Goal: Use online tool/utility: Utilize a website feature to perform a specific function

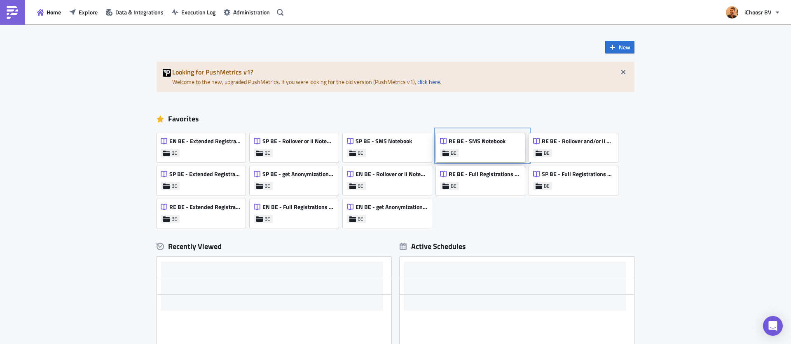
click at [489, 150] on div "RE BE - SMS Notebook BE" at bounding box center [480, 147] width 89 height 29
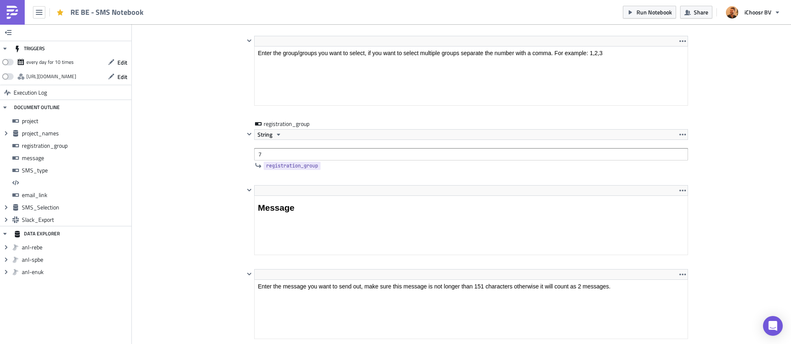
scroll to position [947, 0]
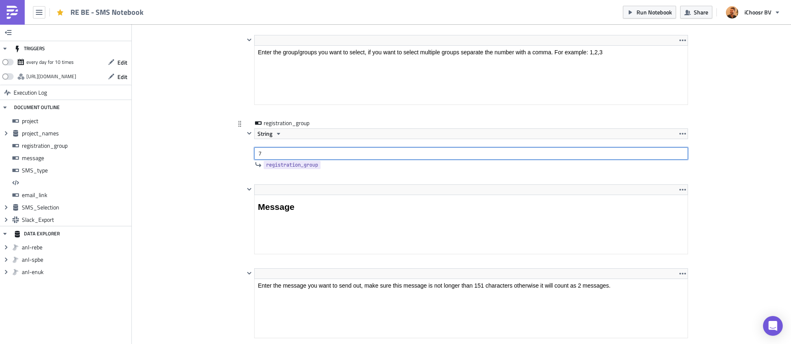
click at [278, 154] on input "7" at bounding box center [471, 153] width 434 height 12
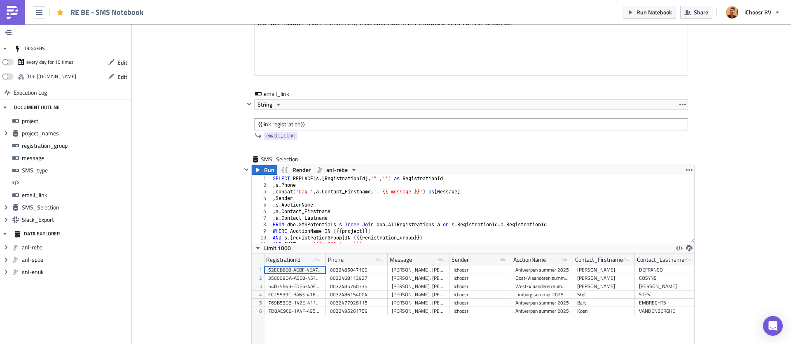
scroll to position [1765, 0]
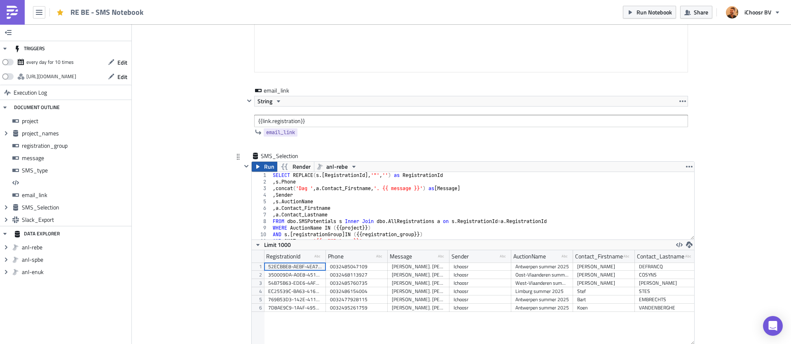
type input "8"
click at [262, 167] on button "Run" at bounding box center [265, 167] width 26 height 10
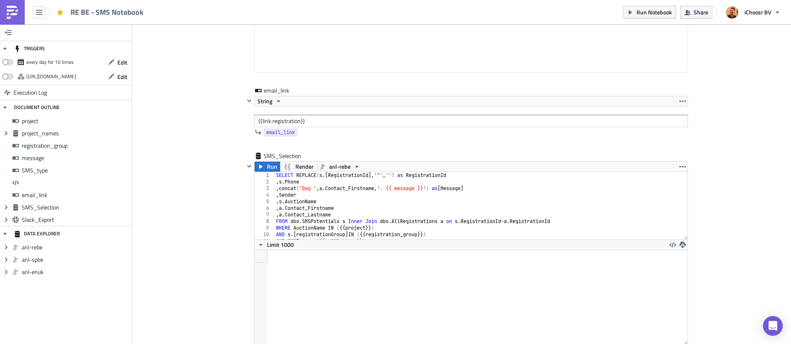
scroll to position [94, 432]
click at [653, 11] on span "Run Notebook" at bounding box center [653, 12] width 35 height 9
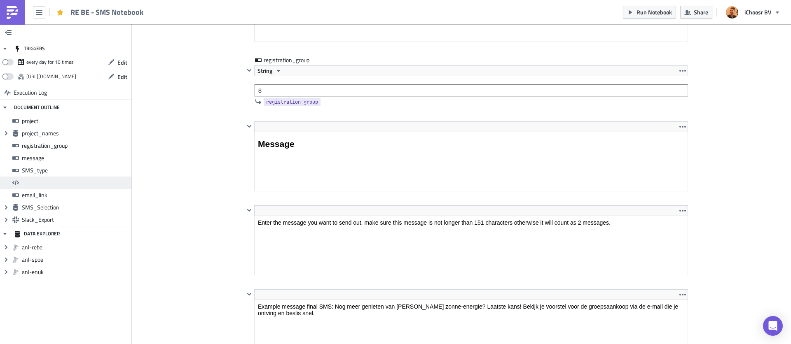
scroll to position [1011, 0]
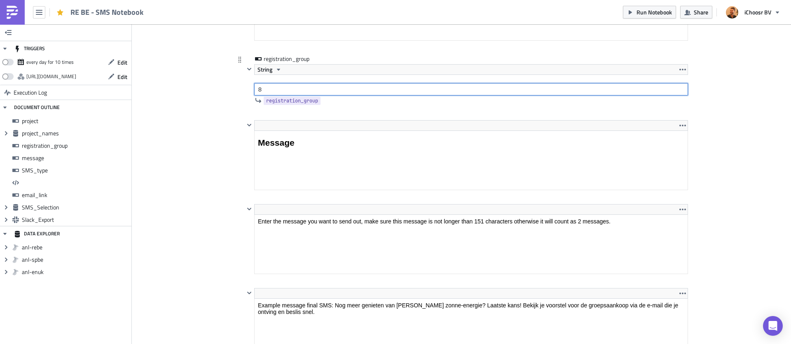
click at [268, 89] on input "8" at bounding box center [471, 89] width 434 height 12
type input "9"
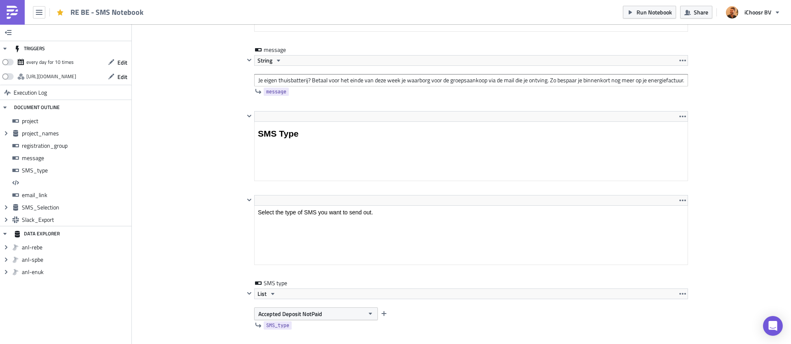
scroll to position [1422, 0]
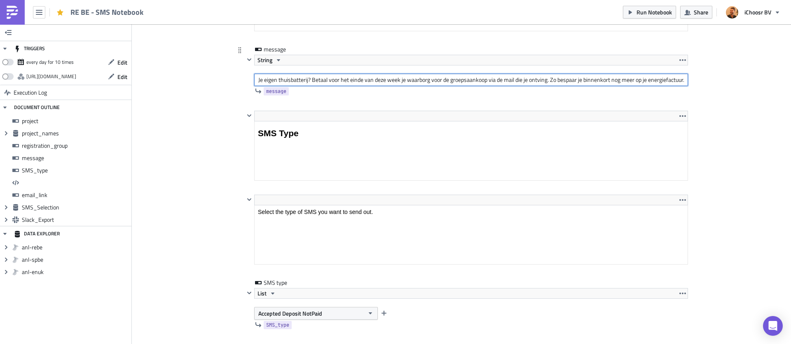
click at [324, 79] on input "Je eigen thuisbatterij? Betaal voor het einde van deze week je waarborg voor de…" at bounding box center [471, 80] width 434 height 12
paste input "Nog meer genieten van [PERSON_NAME] zonne-energie? Laatste kans! Bekijk je voor…"
type input "Nog meer genieten van [PERSON_NAME] zonne-energie? Laatste kans! Bekijk je voor…"
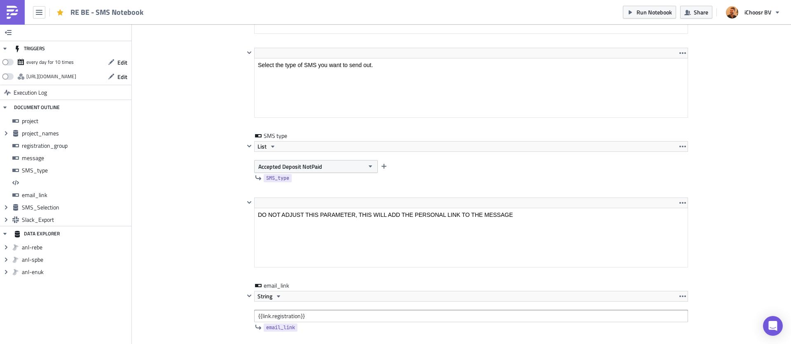
scroll to position [1577, 0]
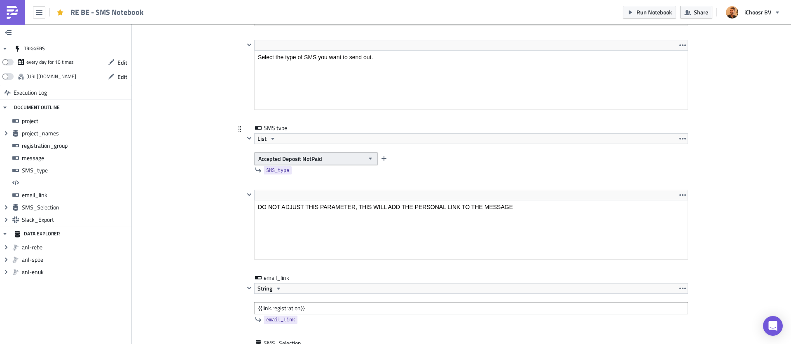
click at [320, 159] on span "Accepted Deposit NotPaid" at bounding box center [290, 158] width 64 height 9
click at [300, 177] on div "Final" at bounding box center [294, 173] width 71 height 8
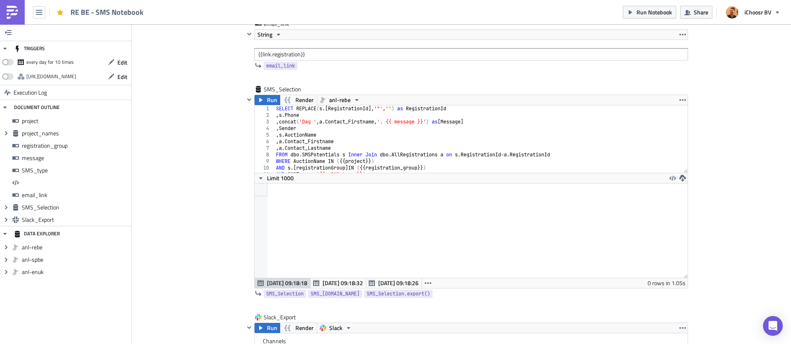
scroll to position [1863, 0]
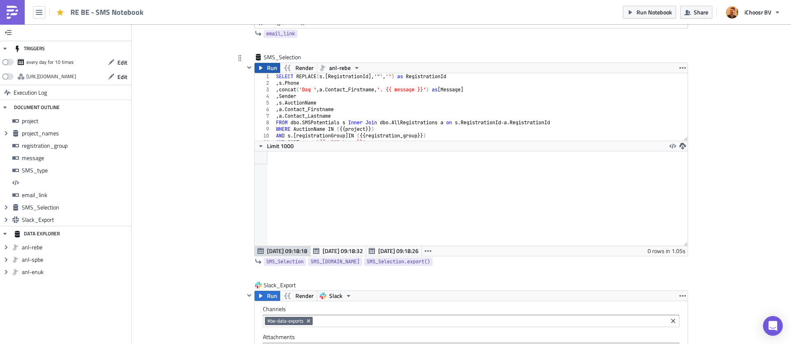
click at [269, 70] on span "Run" at bounding box center [272, 68] width 10 height 10
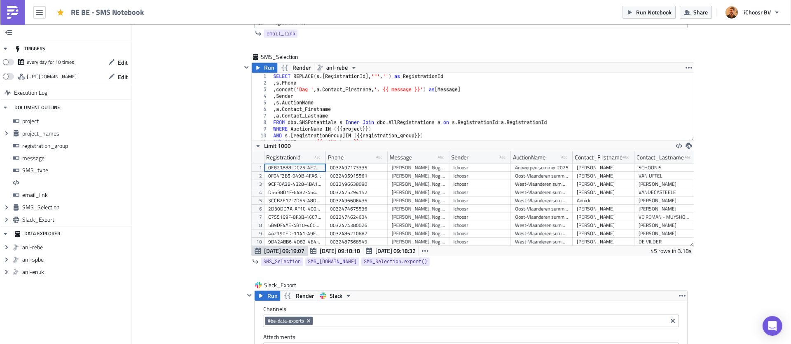
scroll to position [94, 442]
click at [649, 13] on span "Run Notebook" at bounding box center [653, 12] width 35 height 9
drag, startPoint x: 207, startPoint y: 61, endPoint x: 224, endPoint y: 19, distance: 45.6
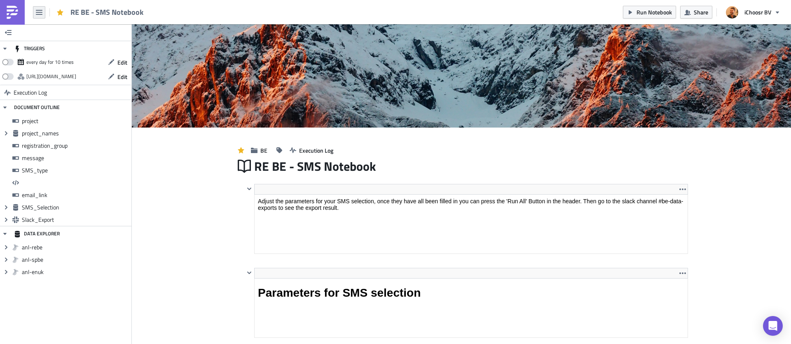
click at [37, 13] on icon "button" at bounding box center [39, 12] width 7 height 7
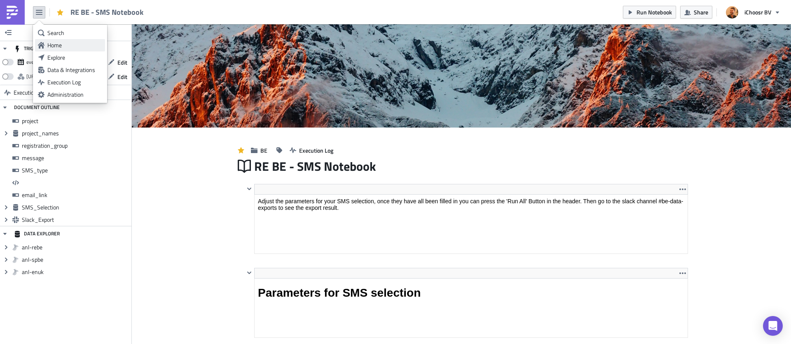
click at [62, 44] on div "Home" at bounding box center [74, 45] width 55 height 8
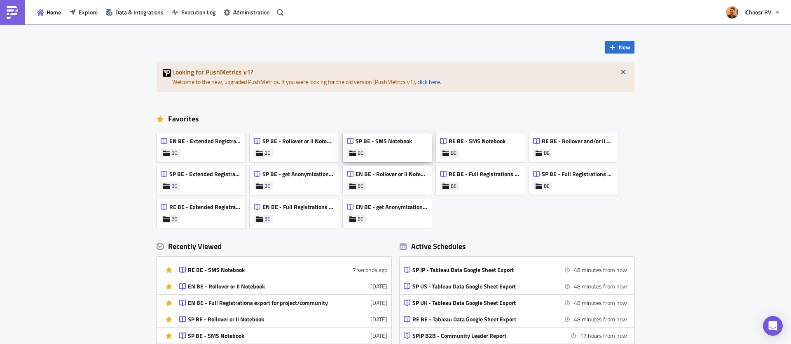
click at [388, 148] on div "SP BE - SMS Notebook" at bounding box center [379, 144] width 65 height 12
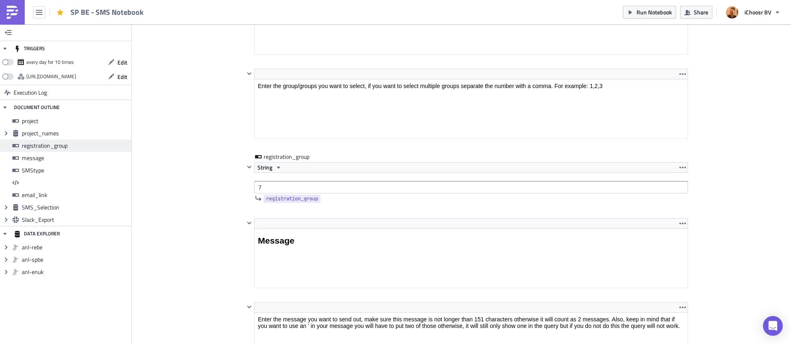
scroll to position [914, 0]
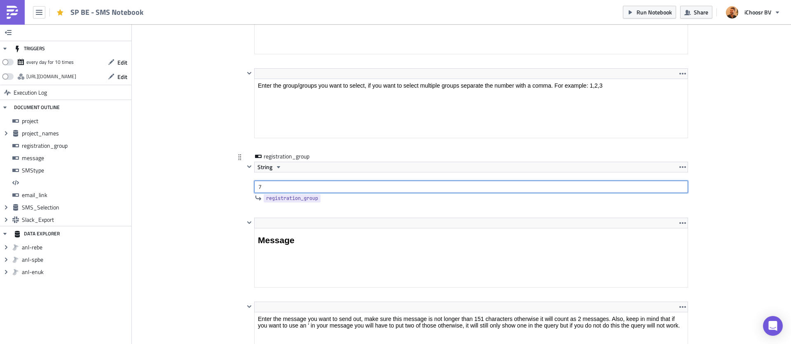
click at [284, 187] on input "7" at bounding box center [471, 187] width 434 height 12
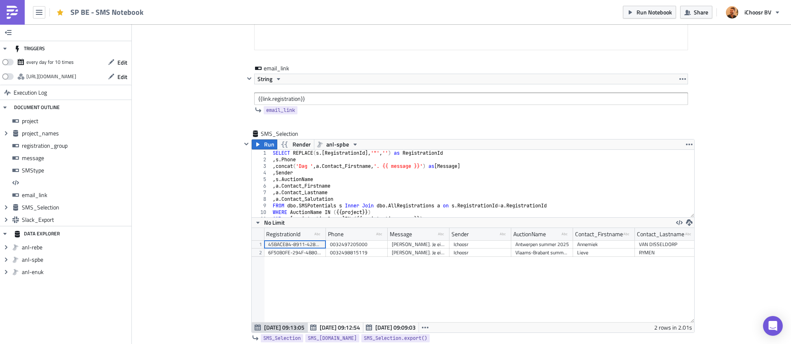
scroll to position [1790, 0]
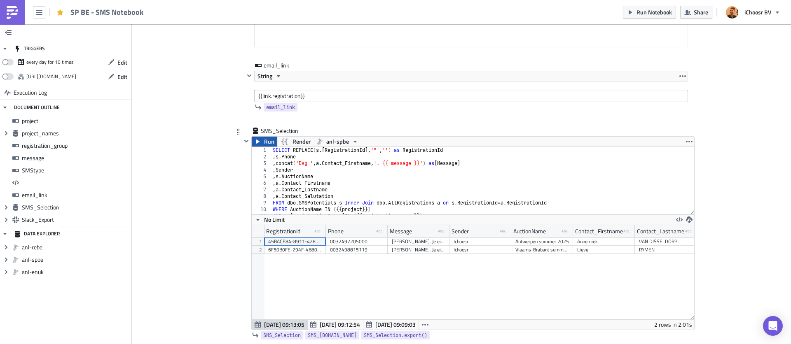
type input "8"
click at [266, 140] on span "Run" at bounding box center [269, 142] width 10 height 10
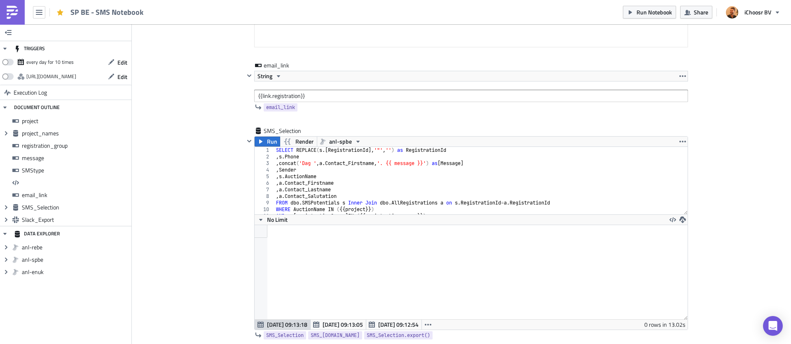
scroll to position [94, 432]
click at [648, 15] on span "Run Notebook" at bounding box center [653, 12] width 35 height 9
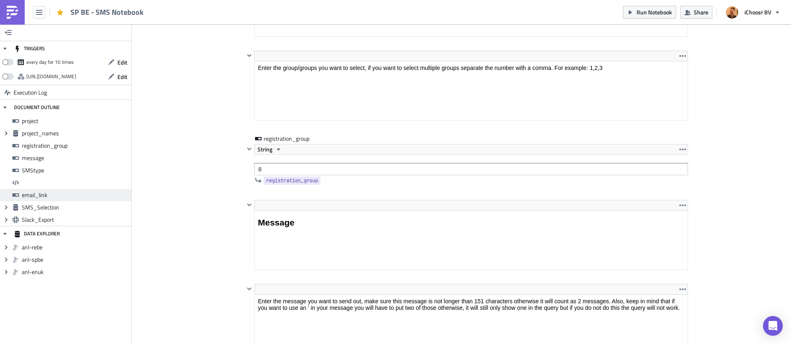
scroll to position [933, 0]
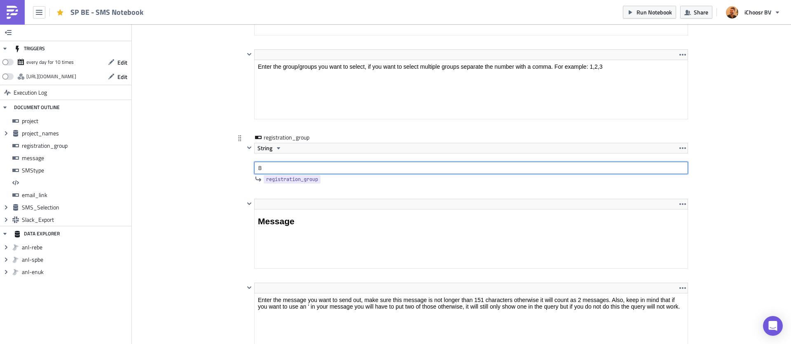
click at [277, 167] on input "8" at bounding box center [471, 168] width 434 height 12
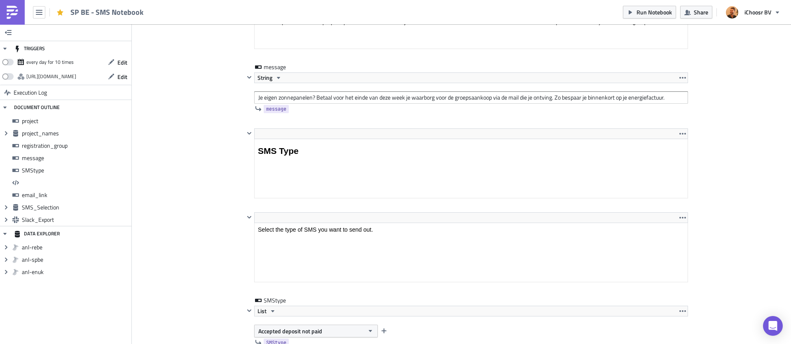
scroll to position [1406, 0]
type input "9"
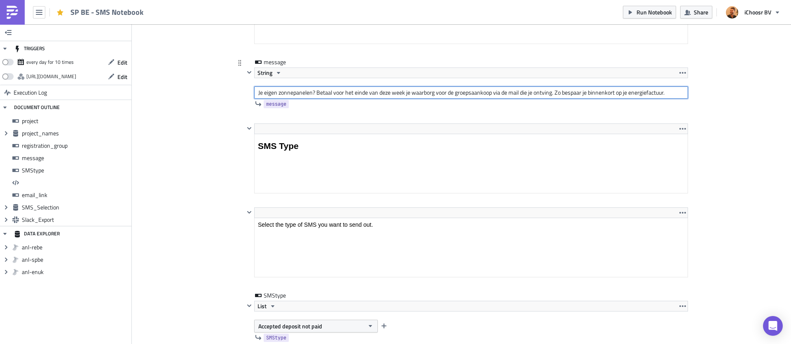
click at [338, 91] on input "Je eigen zonnepanelen? Betaal voor het einde van deze week je waarborg voor de …" at bounding box center [471, 92] width 434 height 12
paste input "Ook genieten van je eigen zonne-energie? Laatste kans! Bekijk je voorstel voor …"
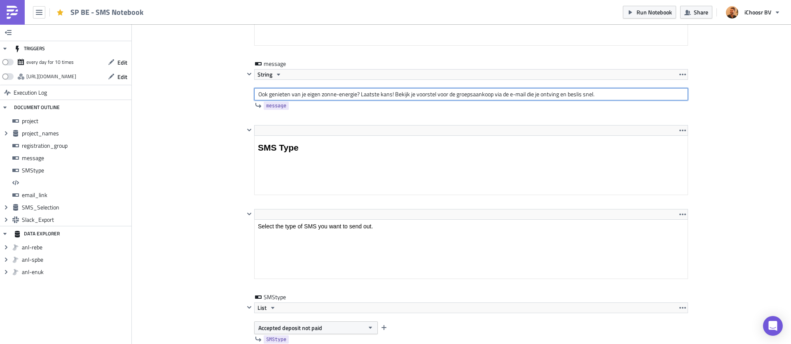
type input "Ook genieten van je eigen zonne-energie? Laatste kans! Bekijk je voorstel voor …"
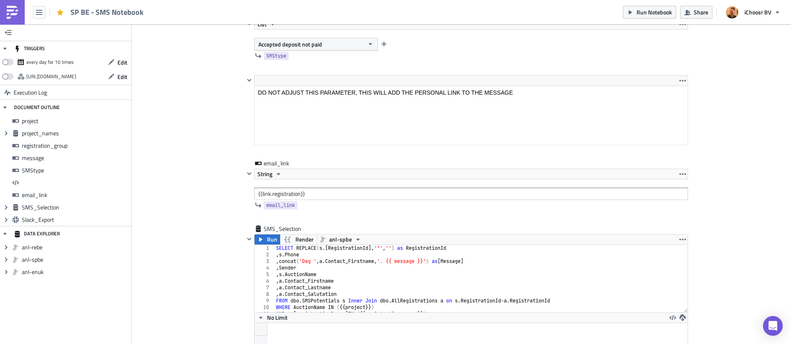
scroll to position [1674, 0]
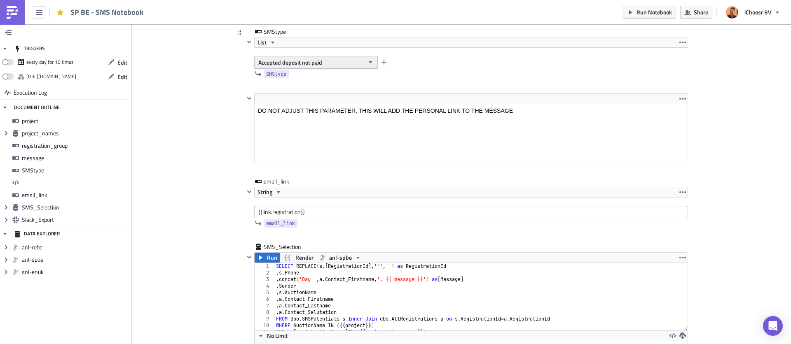
click at [333, 58] on button "Accepted deposit not paid" at bounding box center [316, 62] width 124 height 13
click at [295, 78] on div "Final" at bounding box center [294, 77] width 71 height 8
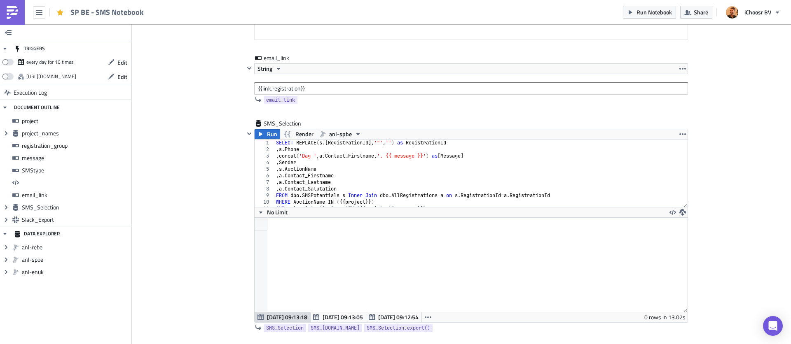
scroll to position [1810, 0]
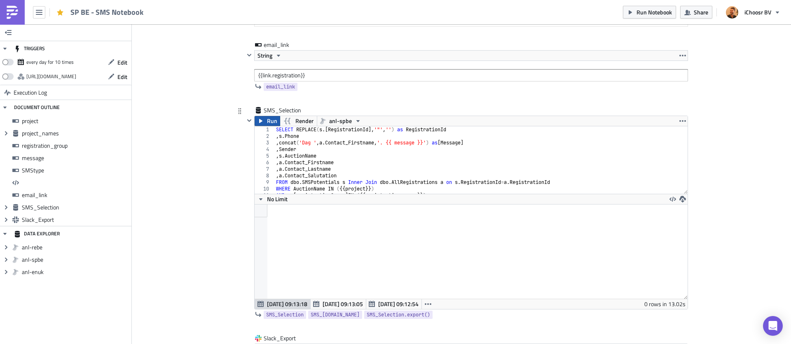
click at [271, 122] on span "Run" at bounding box center [272, 121] width 10 height 10
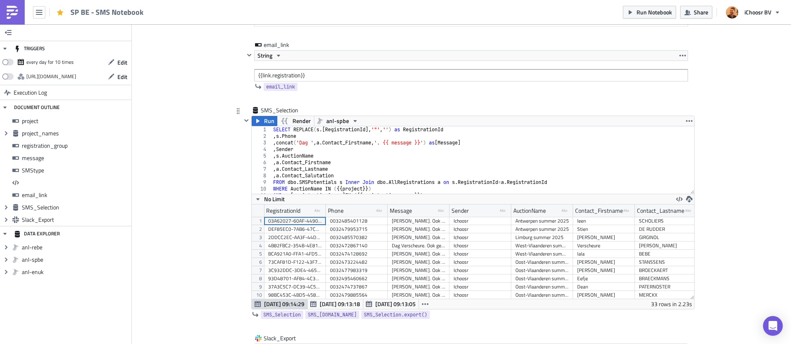
scroll to position [94, 442]
click at [648, 12] on span "Run Notebook" at bounding box center [653, 12] width 35 height 9
